Goal: Task Accomplishment & Management: Manage account settings

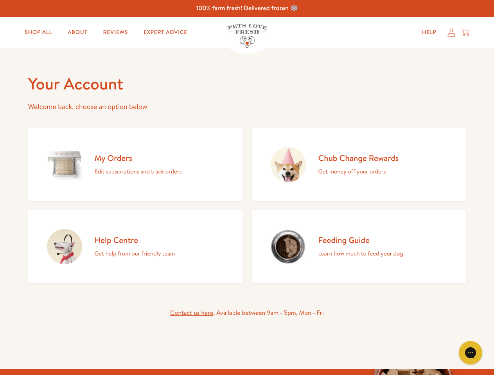
click at [247, 188] on div "My Orders Edit subscriptions and track orders Chub Change Rewards Get money off…" at bounding box center [247, 204] width 438 height 158
click at [470, 353] on icon "Gorgias live chat" at bounding box center [469, 352] width 7 height 7
